Goal: Task Accomplishment & Management: Complete application form

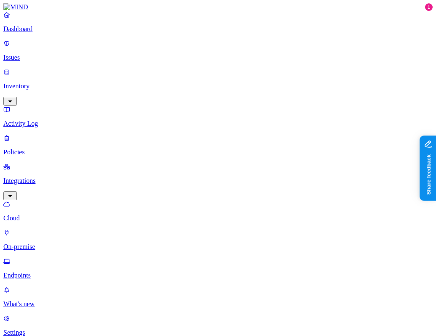
click at [29, 149] on p "Policies" at bounding box center [217, 153] width 429 height 8
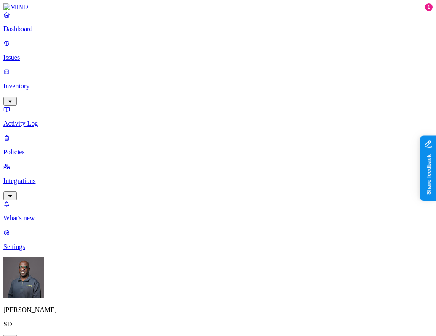
scroll to position [17, 0]
click at [33, 149] on p "Policies" at bounding box center [217, 153] width 429 height 8
type input "ssn"
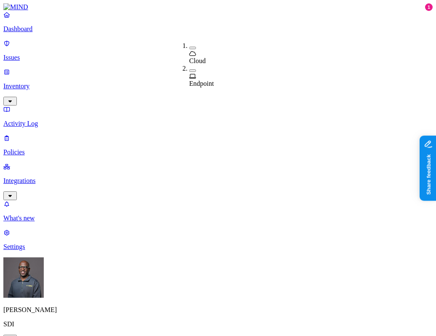
click at [192, 74] on icon at bounding box center [192, 76] width 7 height 5
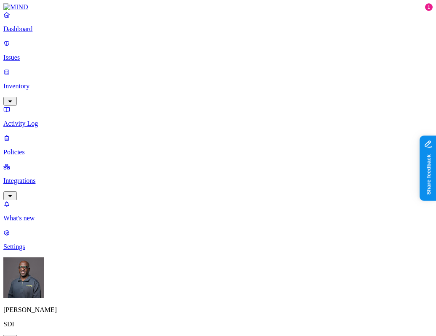
type input "N"
type input "SSN Copied to GenAI"
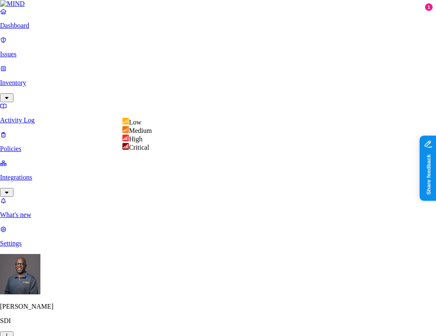
select select "3"
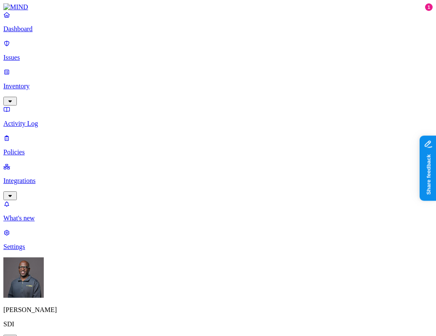
scroll to position [210, 0]
click at [183, 170] on label "Classification" at bounding box center [173, 166] width 37 height 7
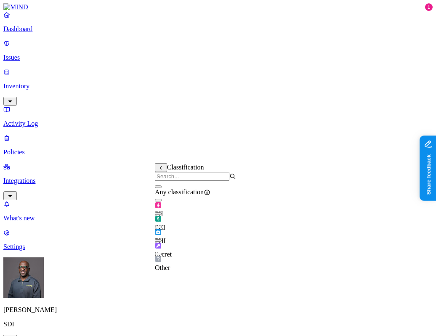
click at [179, 180] on input "search" at bounding box center [192, 176] width 75 height 9
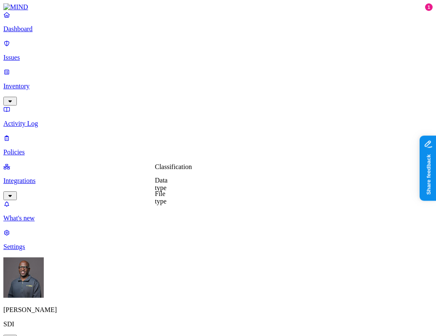
click at [168, 187] on label "Data type" at bounding box center [161, 184] width 13 height 15
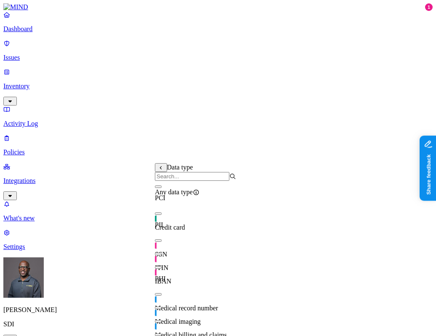
click at [162, 242] on button "button" at bounding box center [158, 241] width 7 height 3
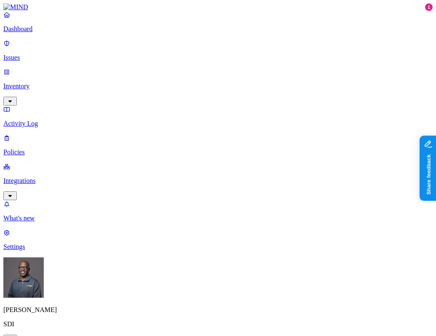
click at [194, 241] on label "Web Category" at bounding box center [182, 241] width 25 height 15
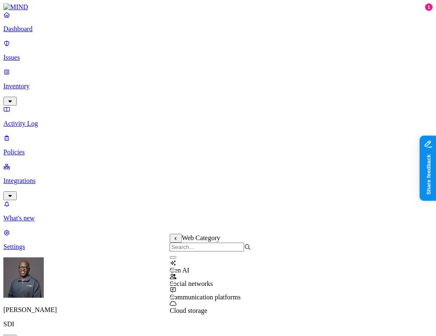
click at [181, 268] on div "Gen AI" at bounding box center [210, 263] width 81 height 23
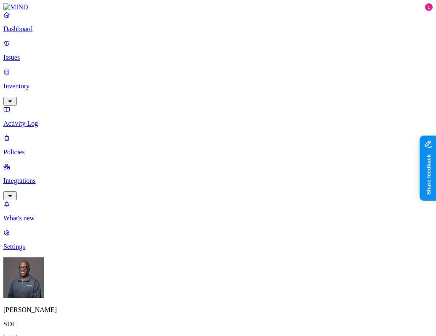
click at [40, 185] on nav "Dashboard Issues Inventory Activity Log Policies Integrations What's new 1 Sett…" at bounding box center [217, 131] width 429 height 240
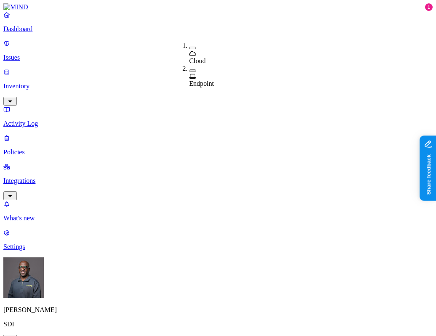
click at [199, 80] on span "Endpoint" at bounding box center [201, 83] width 25 height 7
drag, startPoint x: 168, startPoint y: 184, endPoint x: 205, endPoint y: 125, distance: 69.8
drag, startPoint x: 192, startPoint y: 48, endPoint x: 236, endPoint y: 42, distance: 44.5
